Goal: Task Accomplishment & Management: Manage account settings

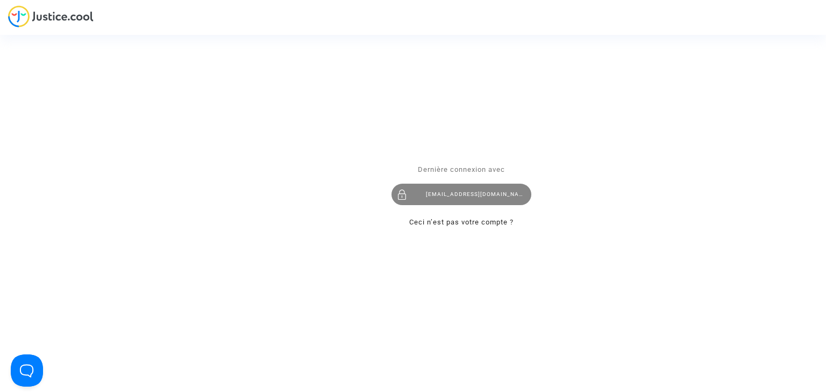
click at [445, 190] on div "flights@lawfirm.bg" at bounding box center [461, 195] width 140 height 22
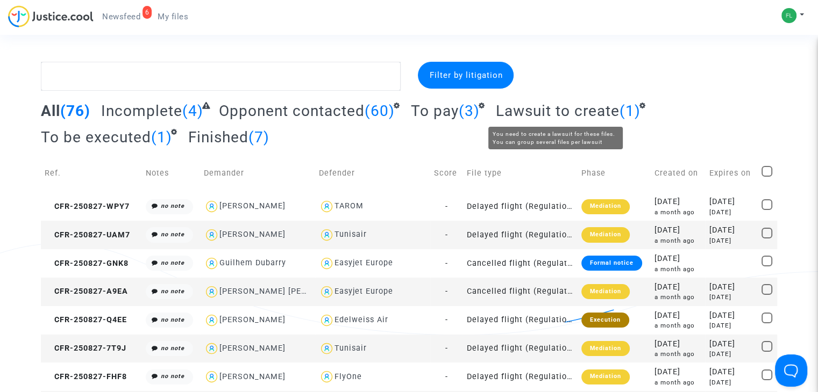
click at [534, 105] on span "Lawsuit to create" at bounding box center [557, 111] width 124 height 18
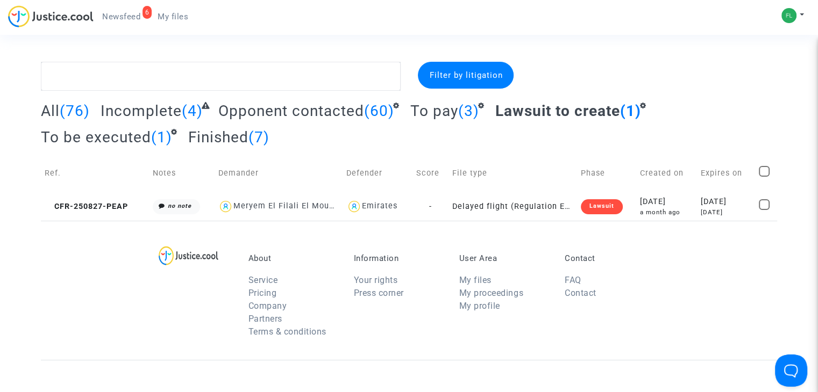
click at [90, 130] on span "To be executed" at bounding box center [96, 137] width 110 height 18
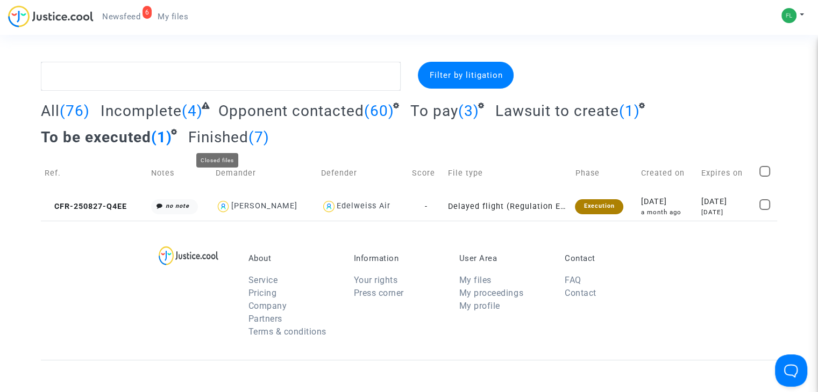
click at [215, 138] on span "Finished" at bounding box center [218, 137] width 60 height 18
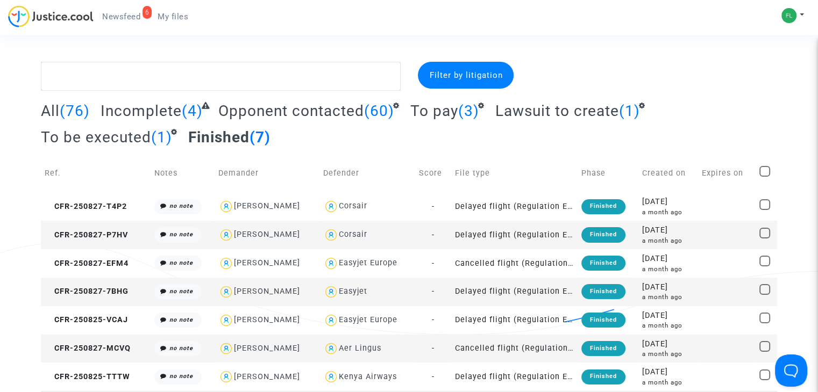
click at [439, 112] on span "To pay" at bounding box center [434, 111] width 48 height 18
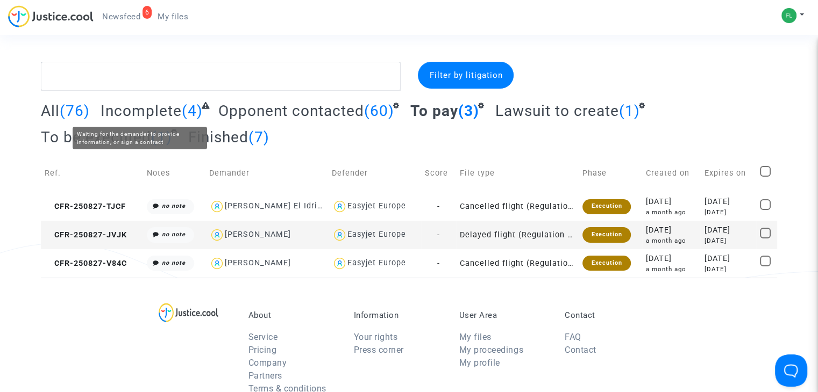
click at [142, 112] on span "Incomplete" at bounding box center [141, 111] width 81 height 18
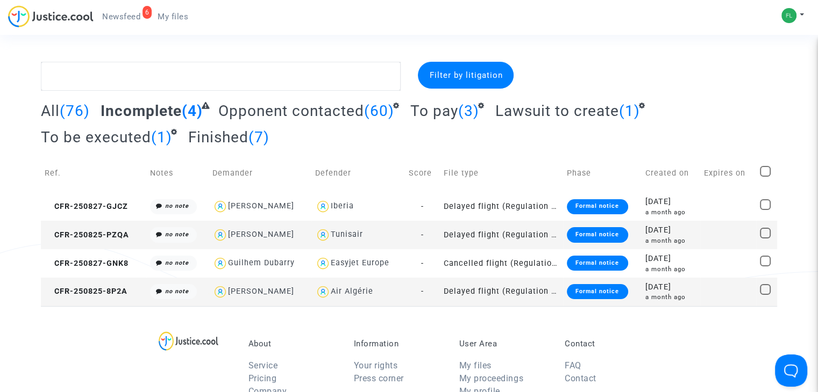
click at [576, 60] on section "Filter by litigation All (76) Incomplete (4) Opponent contacted (60) To pay (3)…" at bounding box center [409, 352] width 818 height 705
click at [119, 15] on span "Newsfeed" at bounding box center [121, 17] width 38 height 10
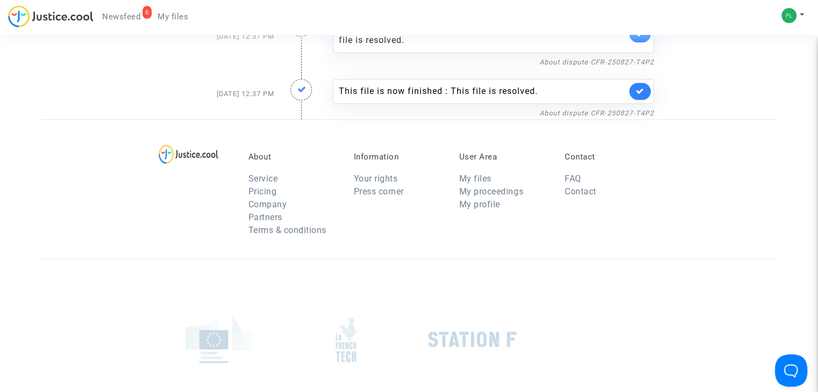
scroll to position [1021, 0]
